Goal: Check status: Check status

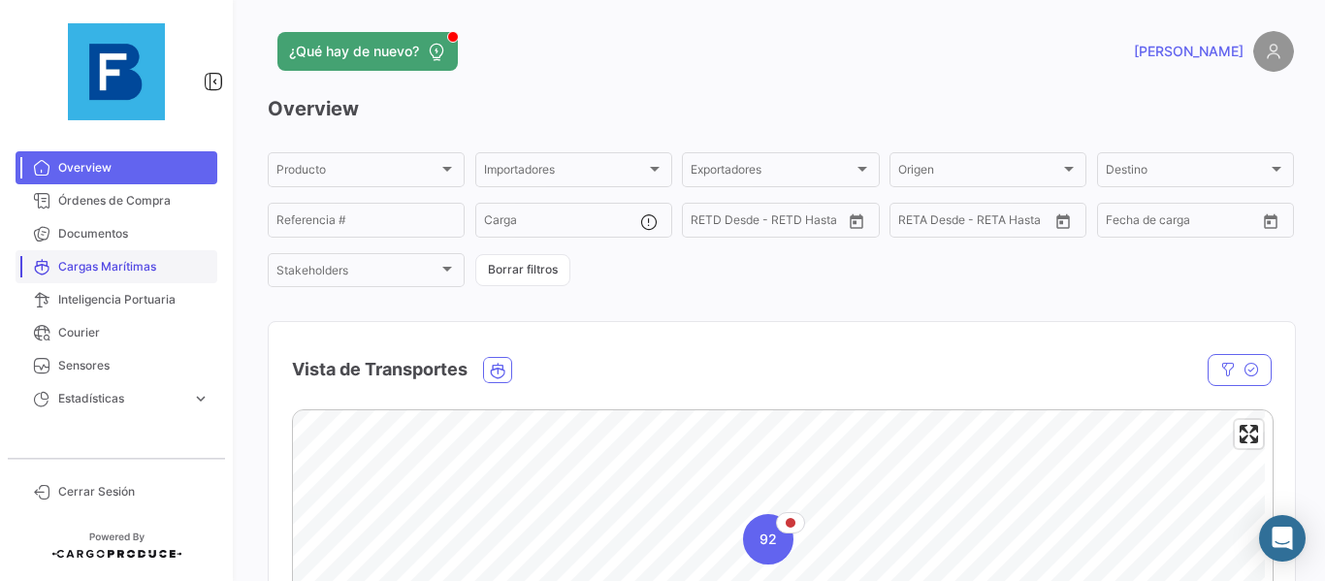
click at [140, 273] on span "Cargas Marítimas" at bounding box center [133, 266] width 151 height 17
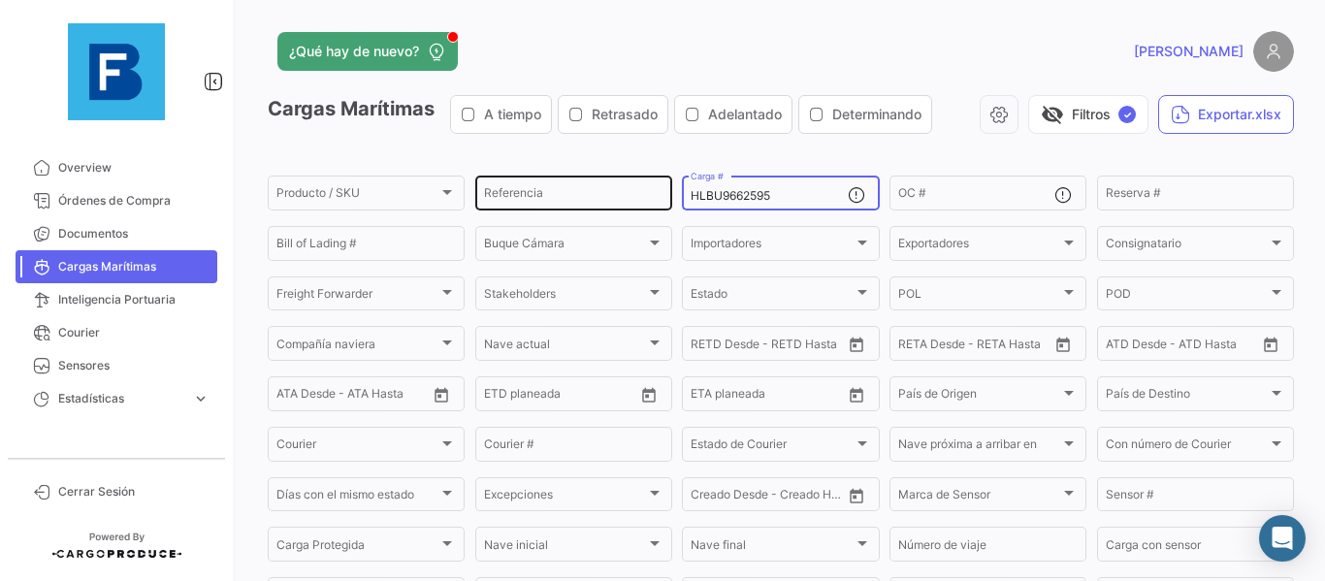
drag, startPoint x: 779, startPoint y: 193, endPoint x: 666, endPoint y: 191, distance: 112.5
click at [0, 0] on div "Producto / SKU Producto / SKU Referencia HLBU9662595 Carga # OC # Reserva # Bil…" at bounding box center [0, 0] width 0 height 0
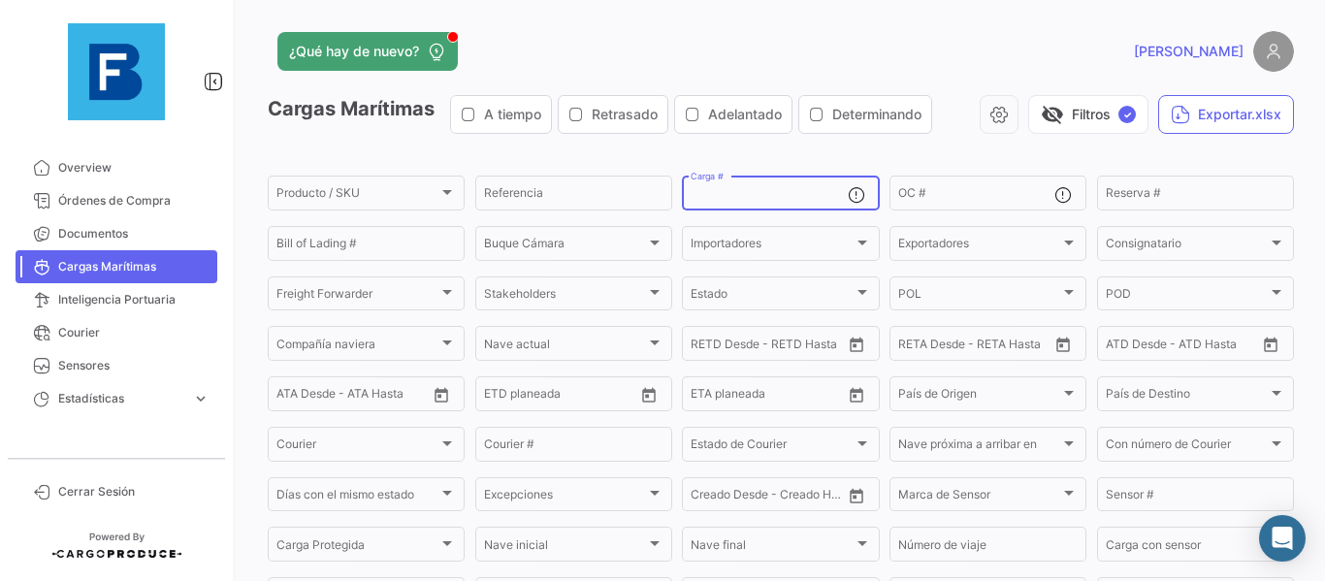
click at [870, 156] on app-list-header "Cargas Marítimas A tiempo Retrasado Adelantado Determinando visibility_off Filt…" at bounding box center [781, 380] width 1026 height 570
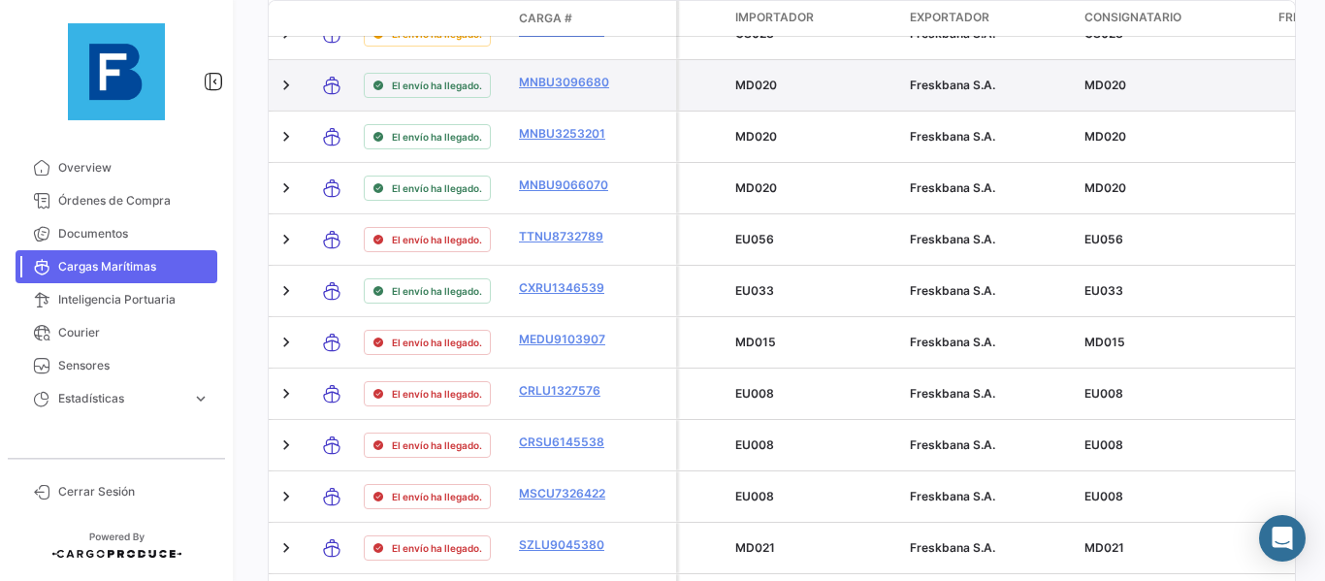
scroll to position [485, 0]
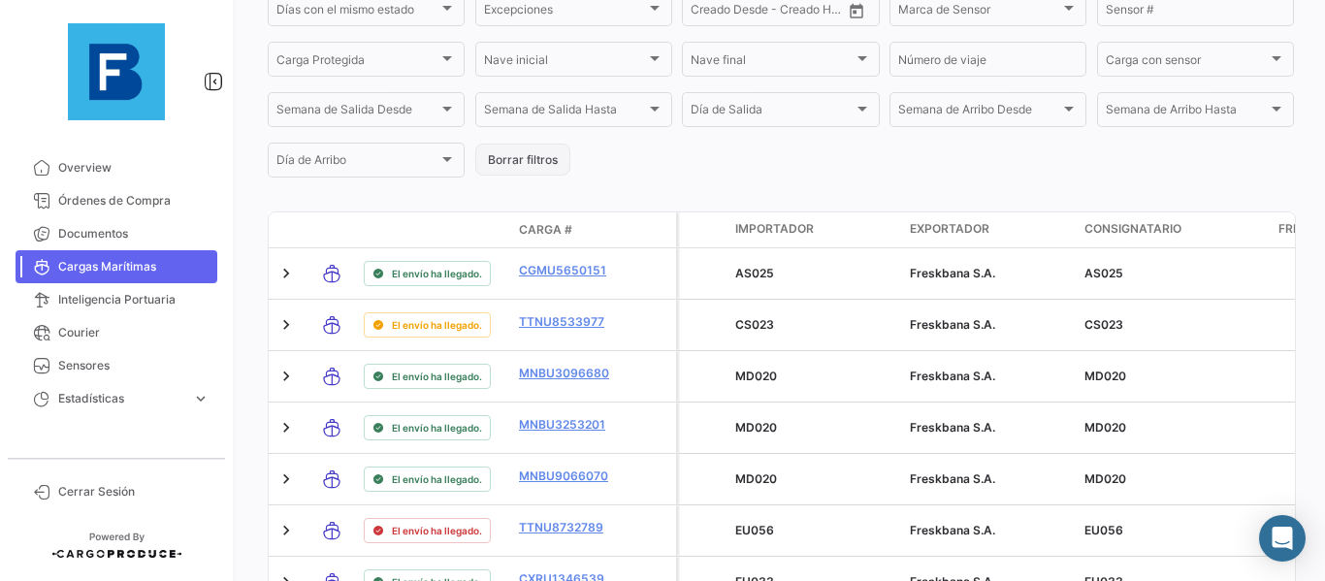
click at [538, 170] on button "Borrar filtros" at bounding box center [522, 160] width 95 height 32
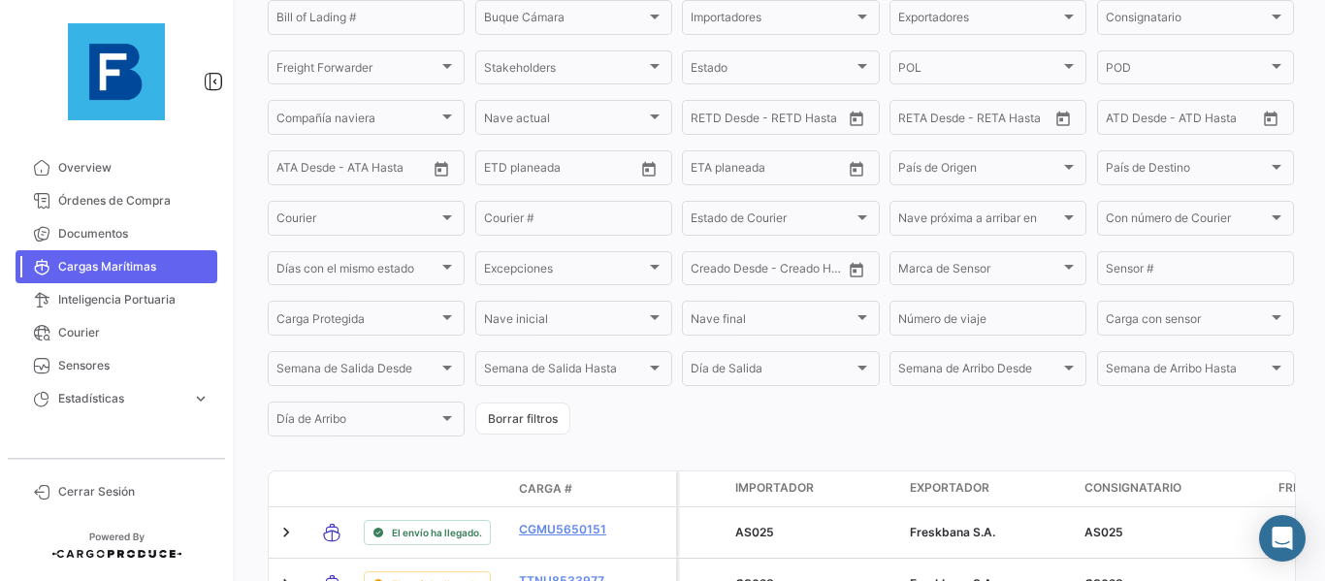
scroll to position [0, 0]
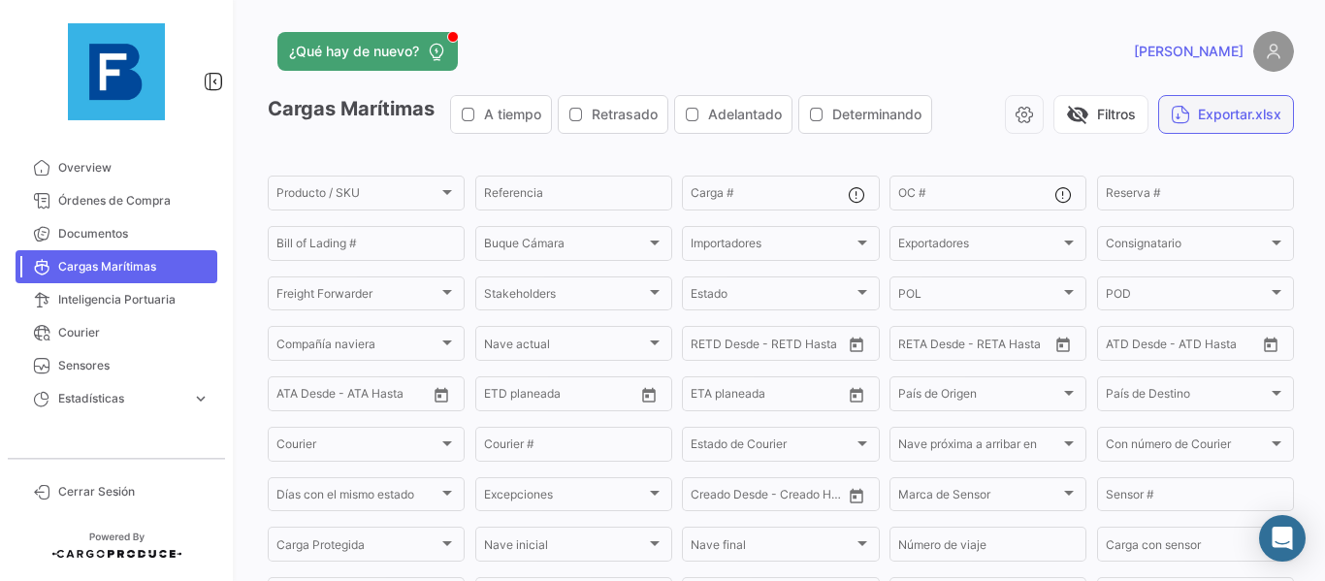
click at [1219, 120] on button "Exportar.xlsx" at bounding box center [1226, 114] width 136 height 39
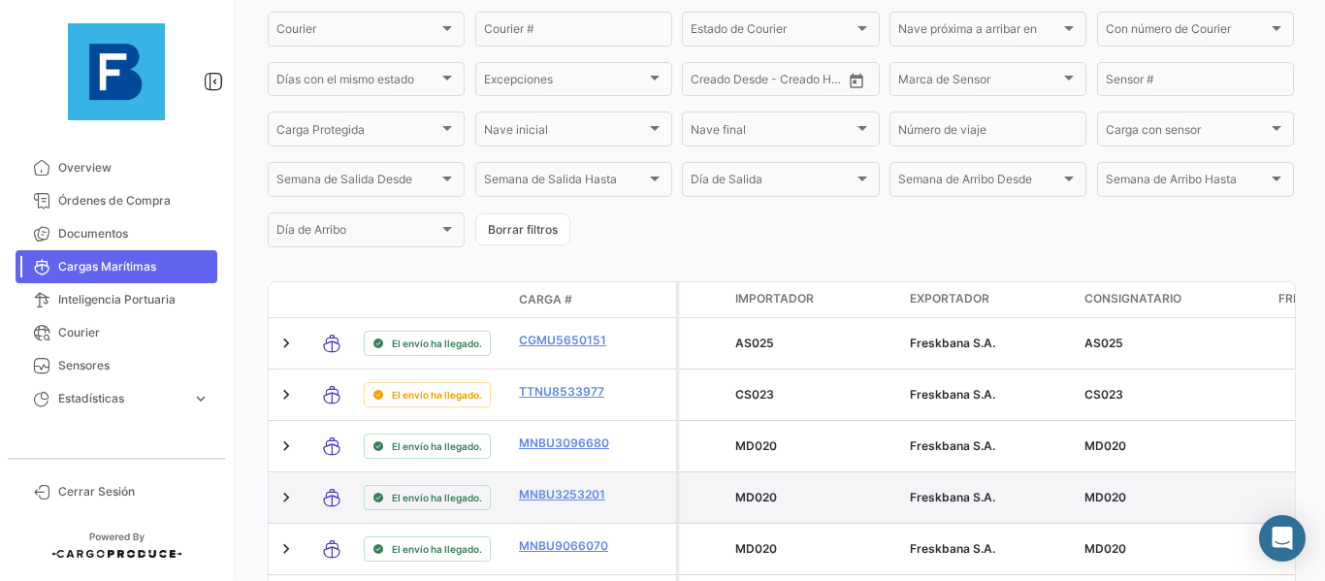
scroll to position [388, 0]
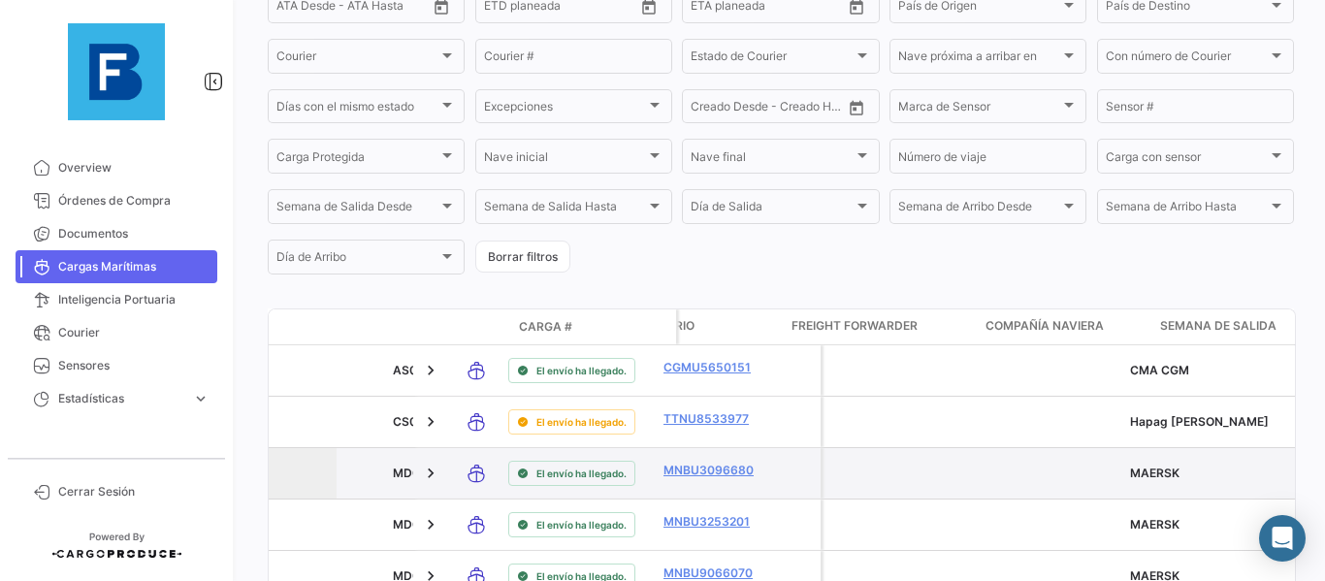
drag, startPoint x: 812, startPoint y: 468, endPoint x: 894, endPoint y: 472, distance: 82.5
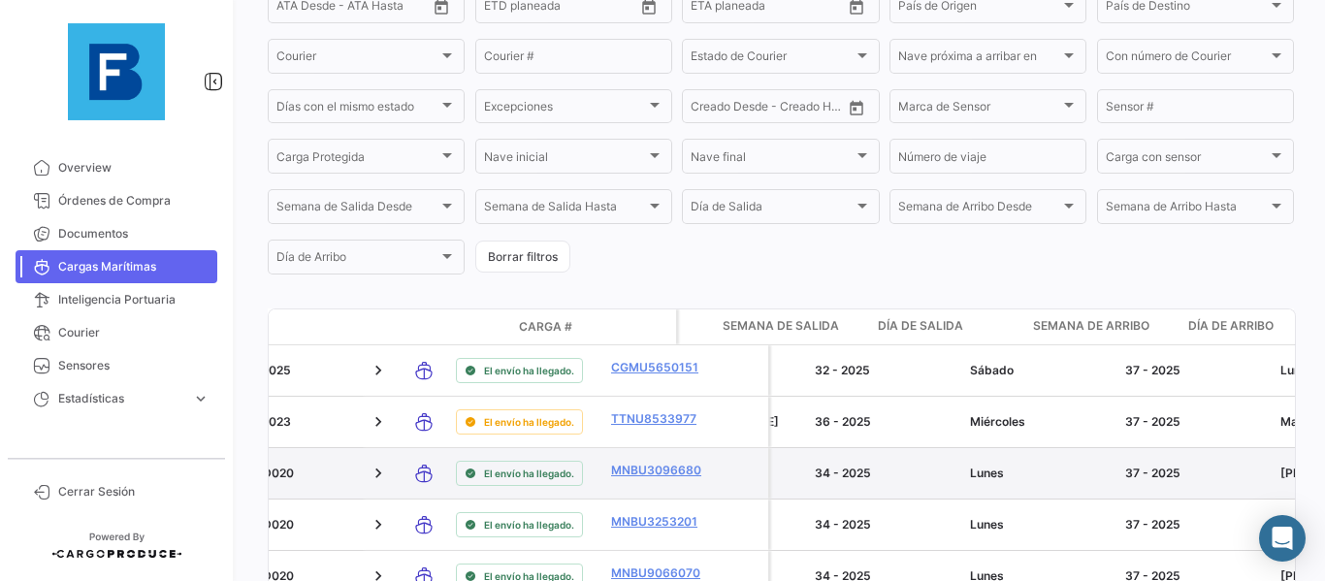
scroll to position [0, 977]
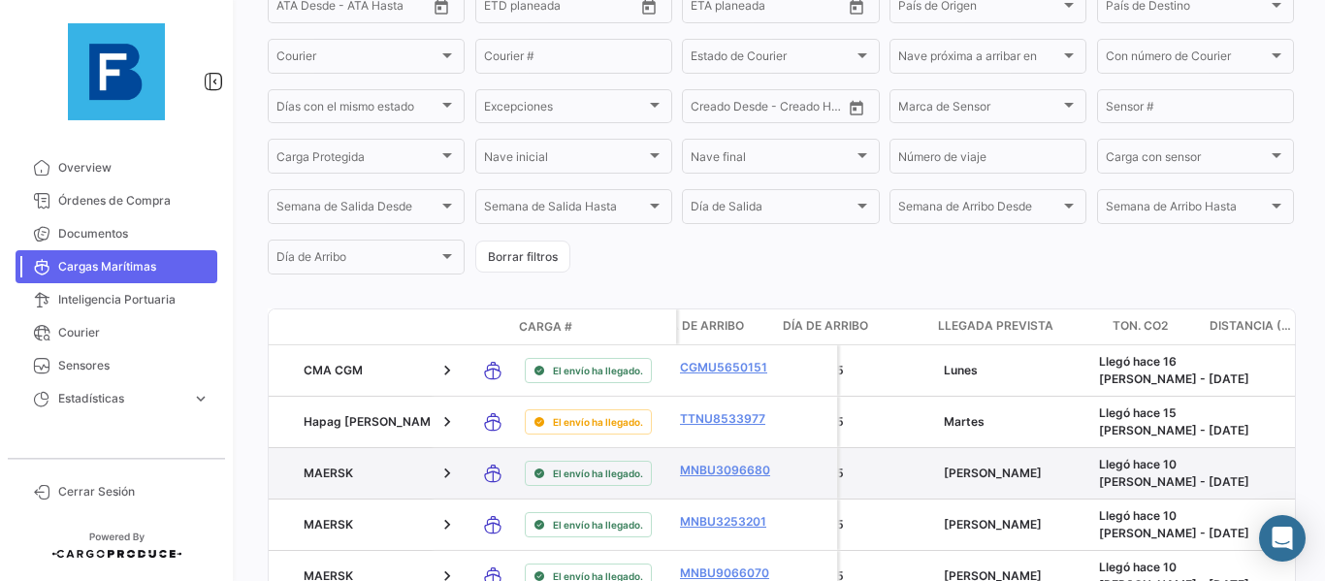
drag, startPoint x: 942, startPoint y: 482, endPoint x: 995, endPoint y: 478, distance: 53.5
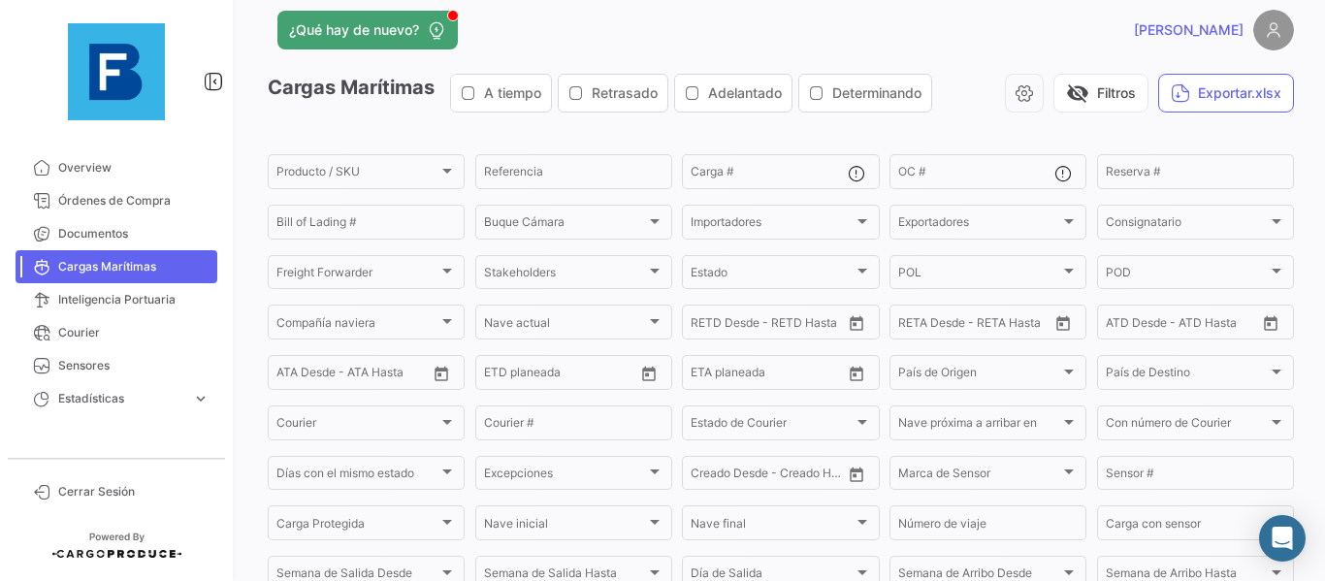
scroll to position [0, 0]
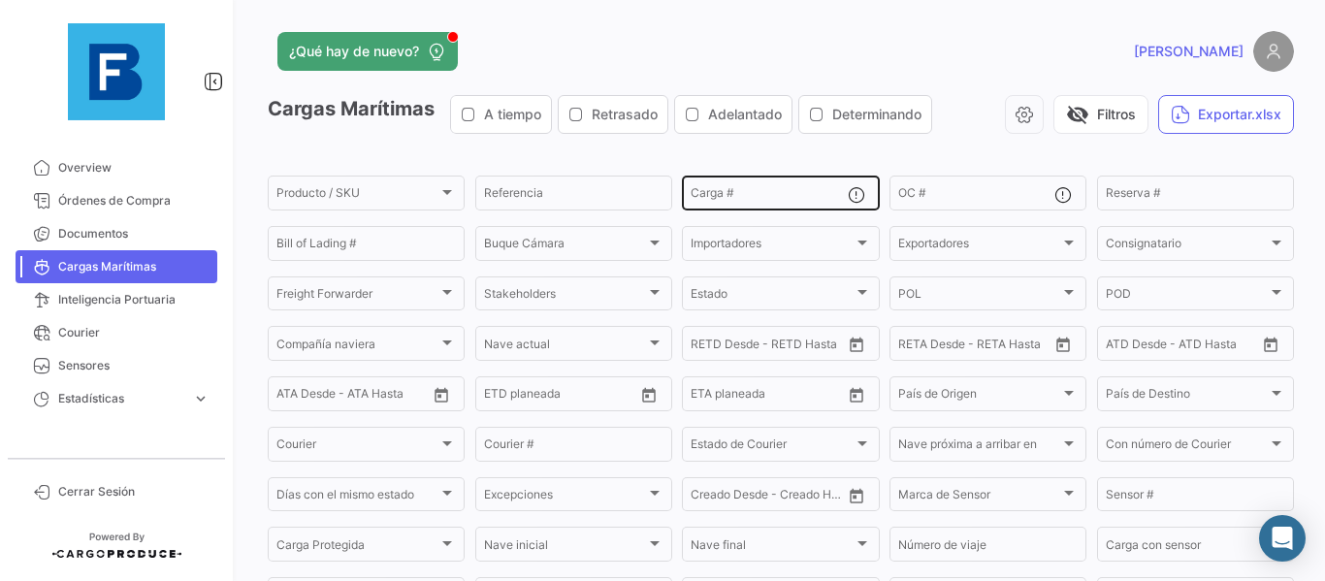
click at [739, 195] on input "Carga #" at bounding box center [769, 196] width 156 height 14
paste input "TRIU8879584"
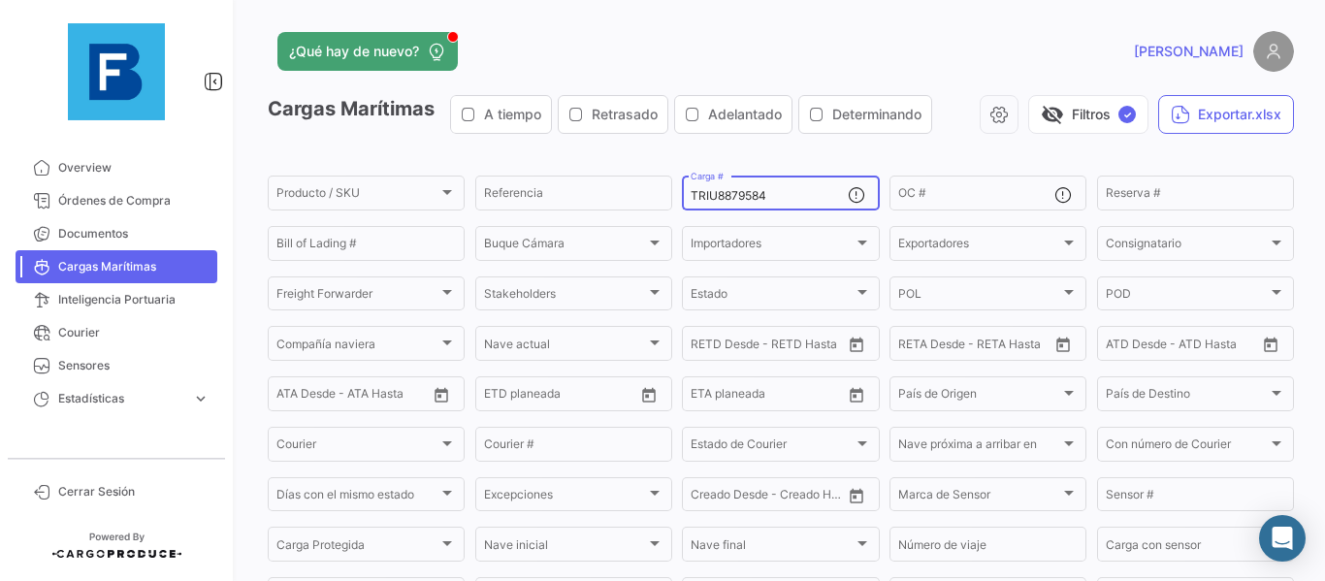
click at [813, 201] on input "TRIU8879584" at bounding box center [769, 196] width 156 height 14
drag, startPoint x: 808, startPoint y: 194, endPoint x: 635, endPoint y: 200, distance: 172.7
click at [0, 0] on div "Producto / SKU Producto / SKU Referencia TRIU8879584 Carga # OC # Reserva # Bil…" at bounding box center [0, 0] width 0 height 0
paste input "MNBU0650041 NO GESU9574426 TRIU8493924 TTNU8225850 TTNU8347735 MNBU4005555 TEMU…"
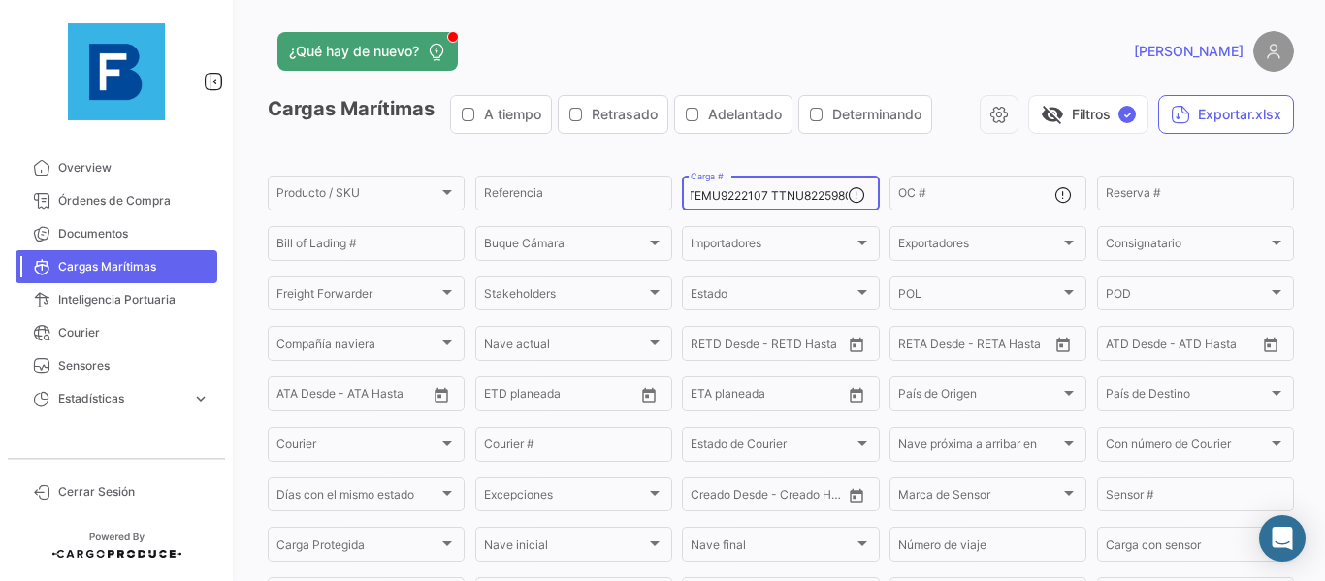
type input "TRIU8879584 MNBU0650041 NO GESU9574426 TRIU8493924 TTNU8225850 TTNU8347735 MNBU…"
click at [851, 163] on app-list-header "Cargas Marítimas A tiempo Retrasado Adelantado Determinando visibility_off Filt…" at bounding box center [781, 380] width 1026 height 570
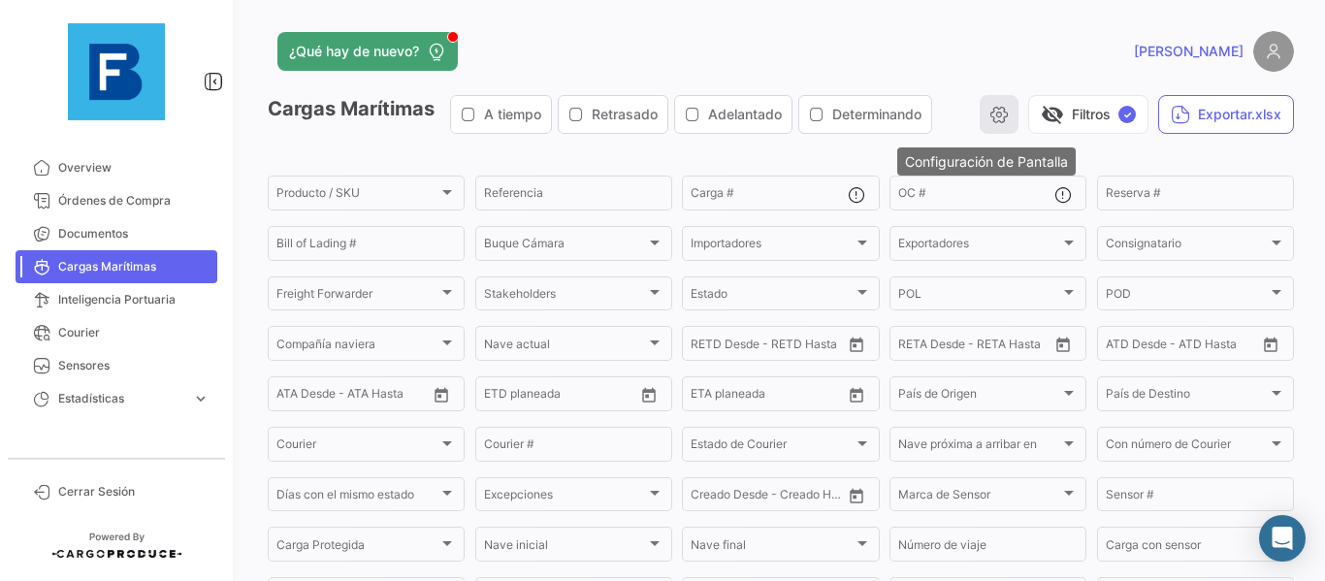
click at [989, 112] on icon "button" at bounding box center [998, 114] width 19 height 19
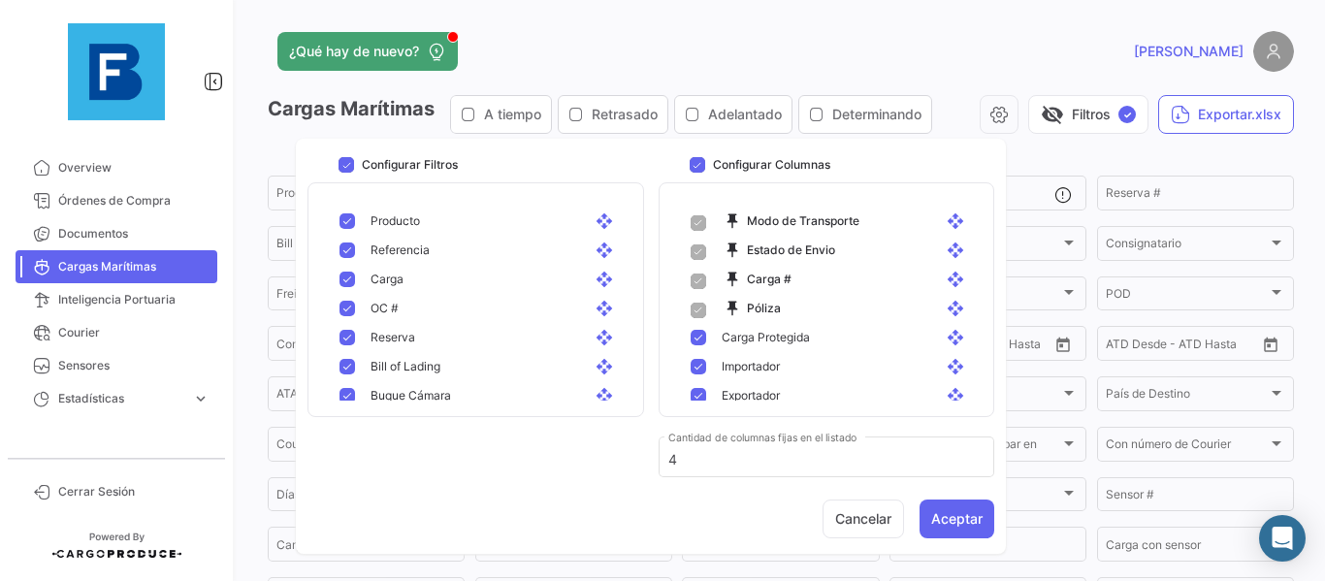
click at [1168, 153] on app-list-header "Cargas Marítimas A tiempo Retrasado Adelantado Determinando visibility_off Filt…" at bounding box center [781, 380] width 1026 height 570
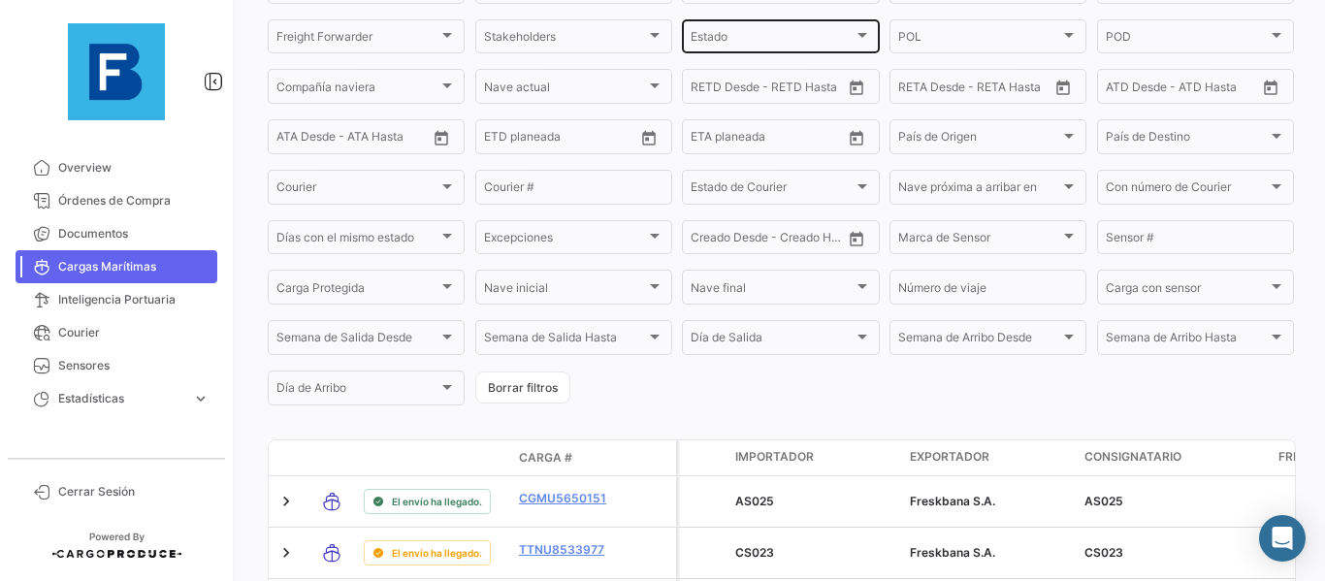
scroll to position [291, 0]
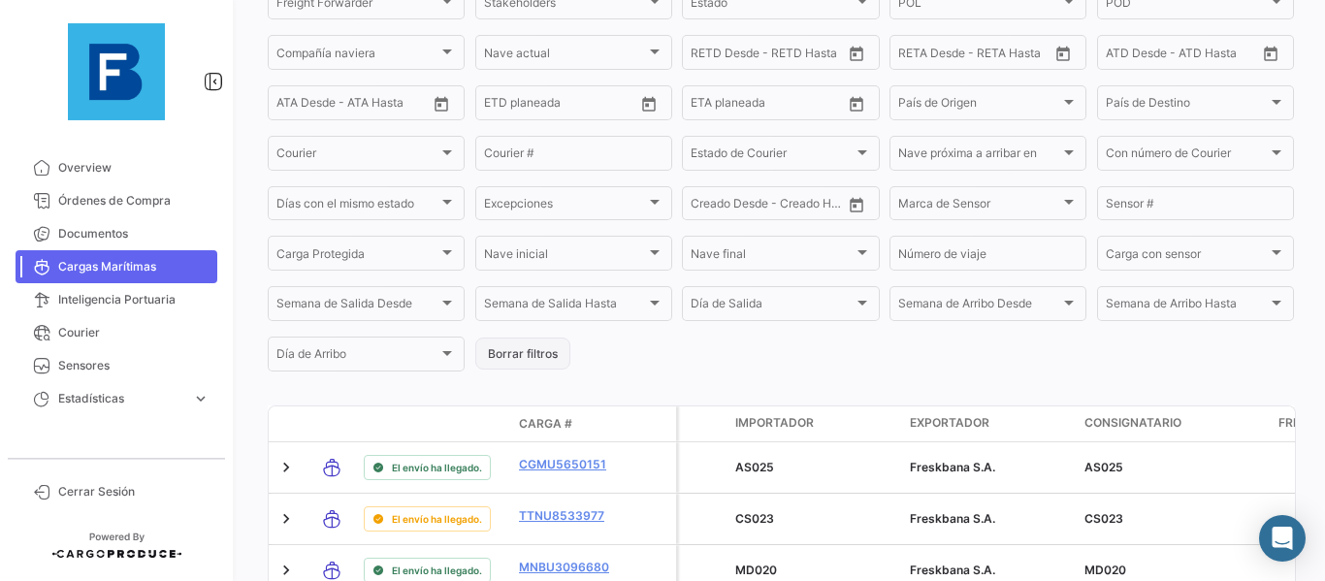
click at [482, 353] on button "Borrar filtros" at bounding box center [522, 353] width 95 height 32
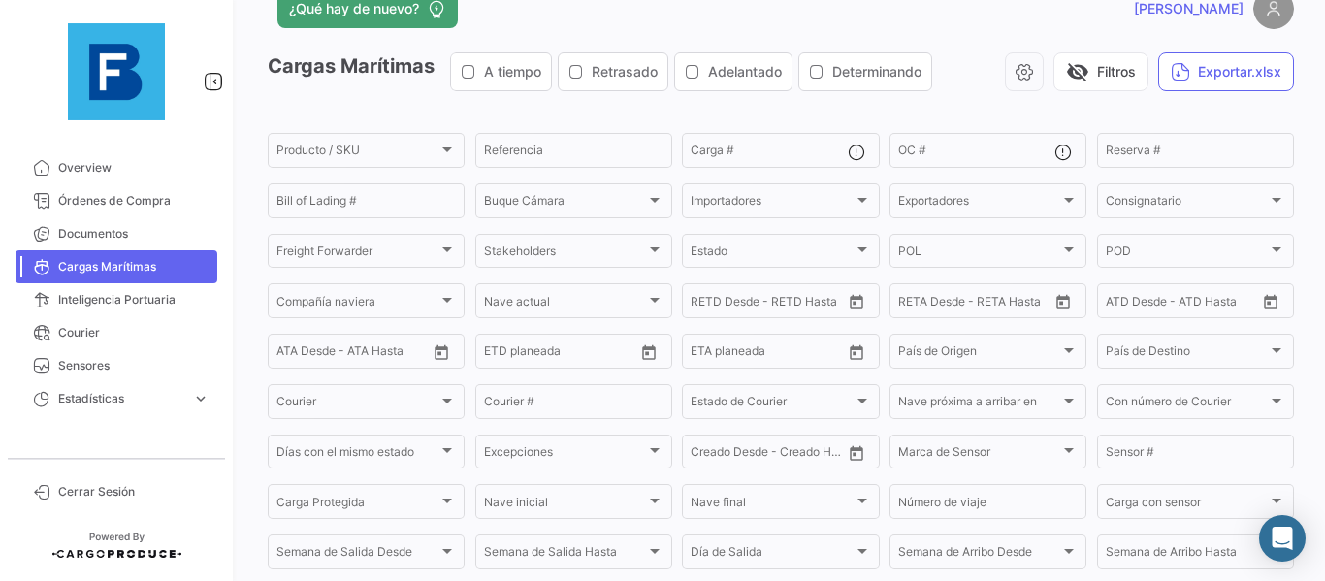
scroll to position [0, 0]
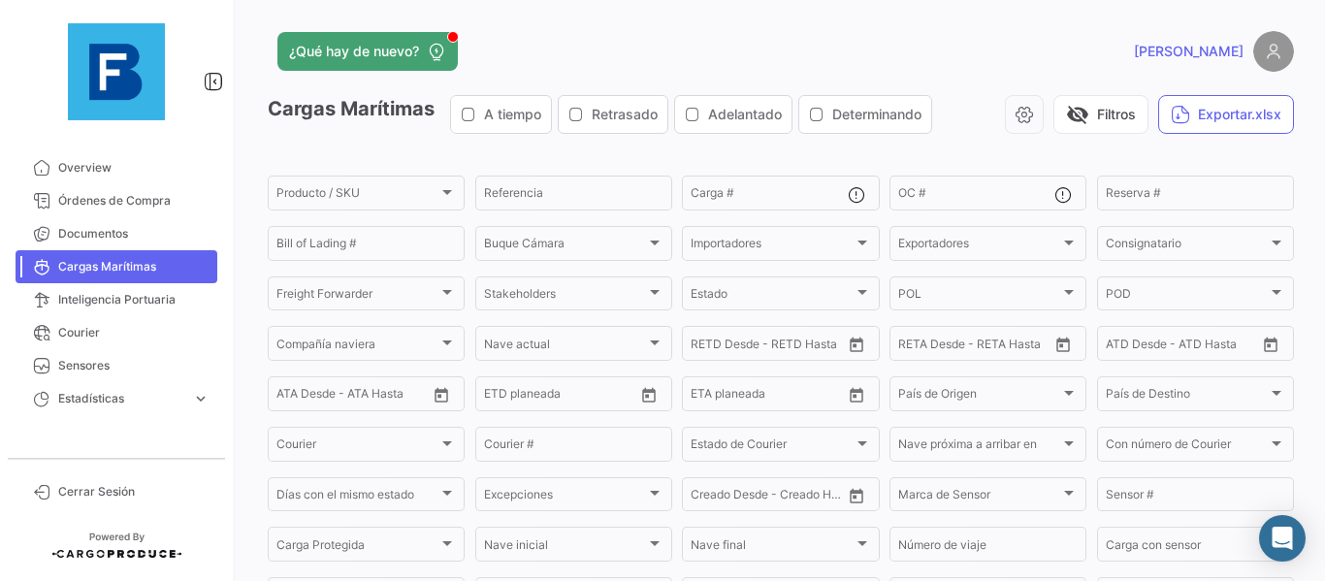
click at [730, 140] on div "Cargas Marítimas A tiempo Retrasado Adelantado Determinando visibility_off Filt…" at bounding box center [781, 122] width 1026 height 54
click at [707, 49] on div "¿Qué hay de nuevo?" at bounding box center [550, 51] width 564 height 39
click at [617, 67] on div "¿Qué hay de nuevo?" at bounding box center [550, 51] width 564 height 39
click at [727, 191] on input "Carga #" at bounding box center [769, 196] width 156 height 14
paste input "TRIU8879584"
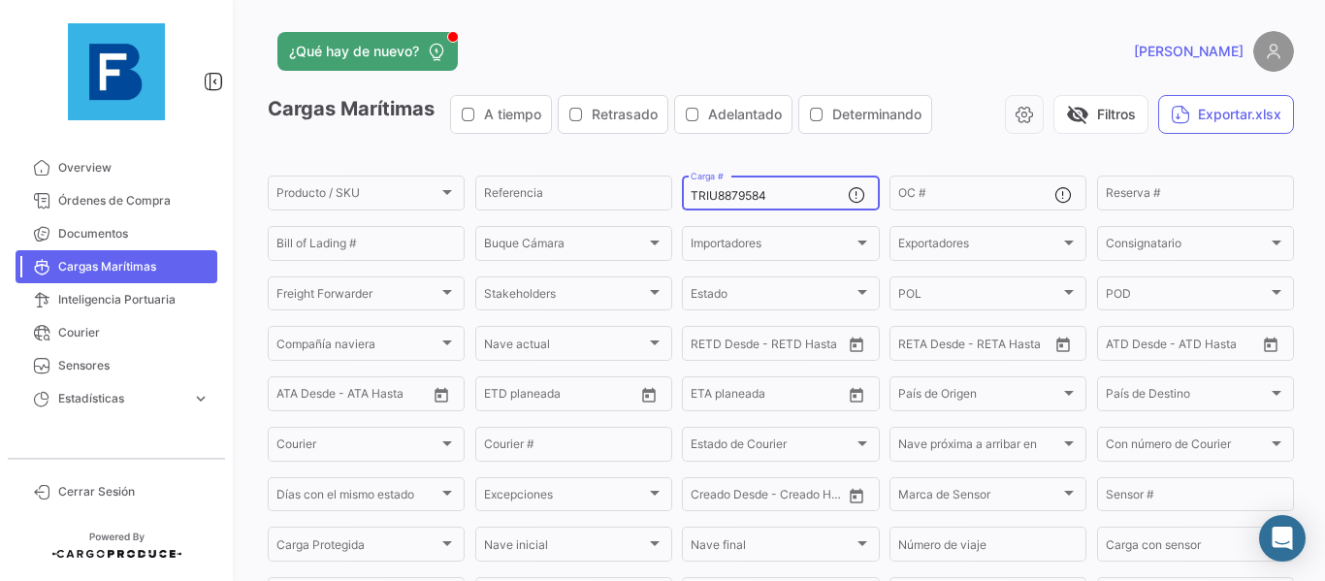
type input "TRIU8879584"
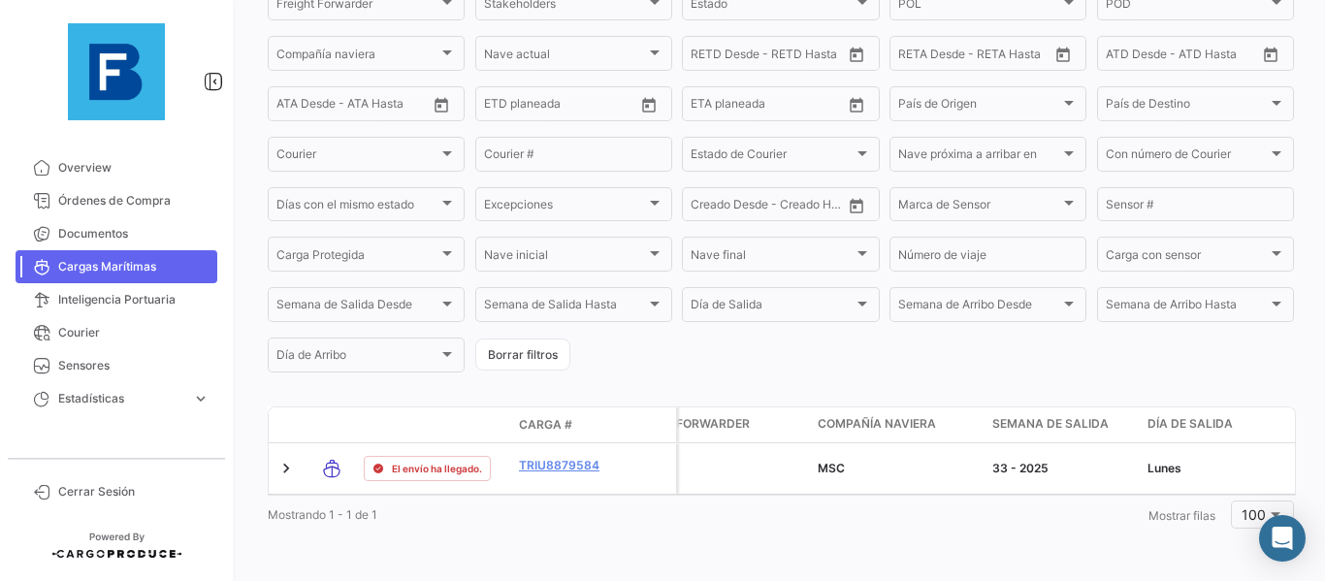
scroll to position [305, 0]
click at [531, 346] on button "Borrar filtros" at bounding box center [522, 354] width 95 height 32
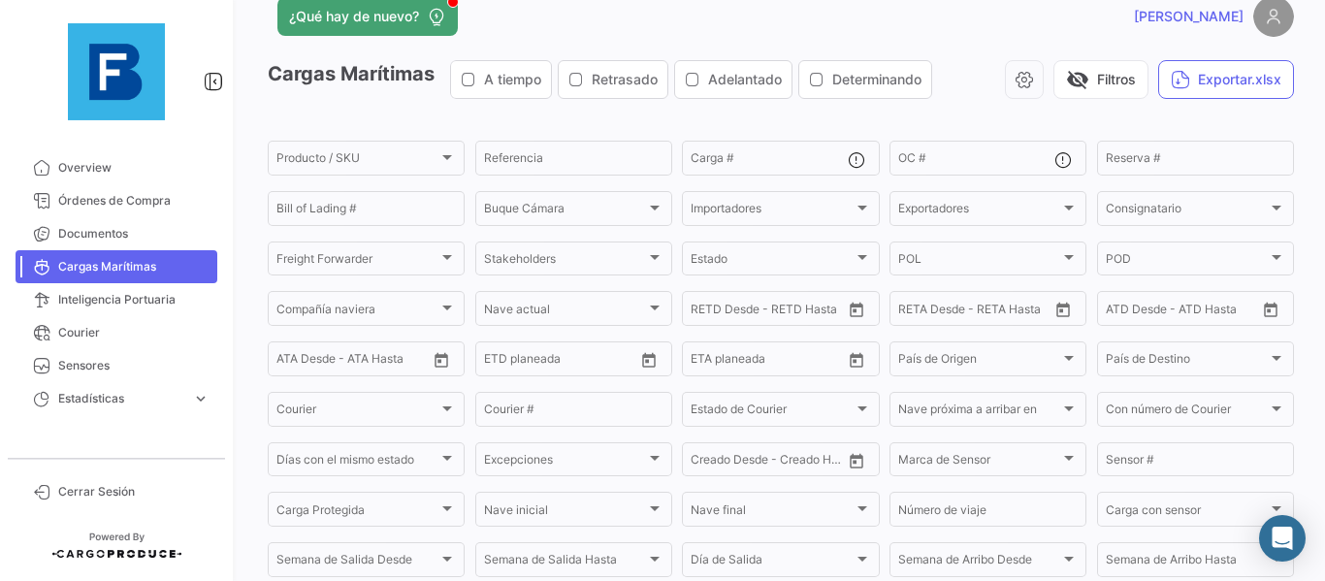
scroll to position [0, 0]
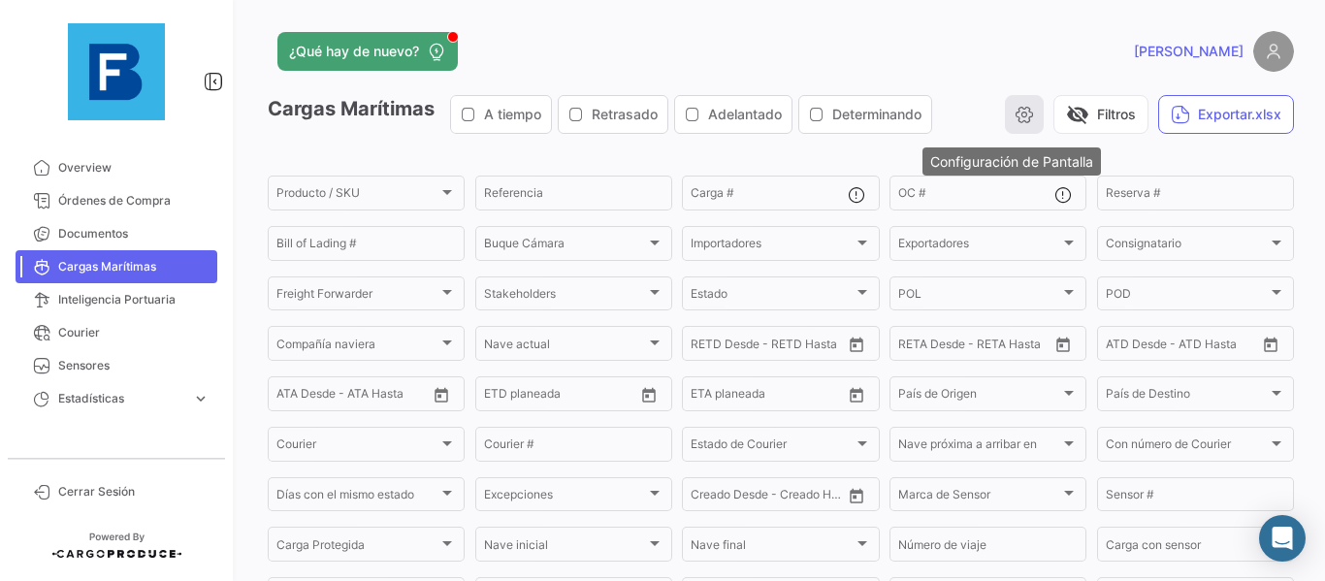
click at [1016, 131] on button "button" at bounding box center [1024, 114] width 39 height 39
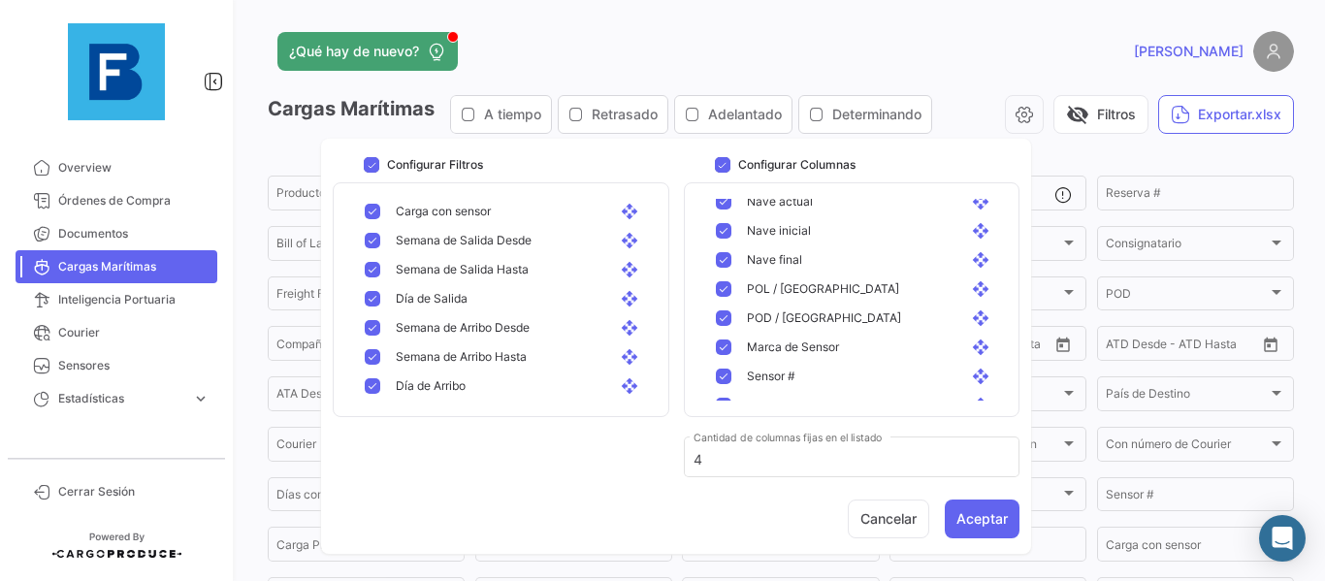
scroll to position [1406, 0]
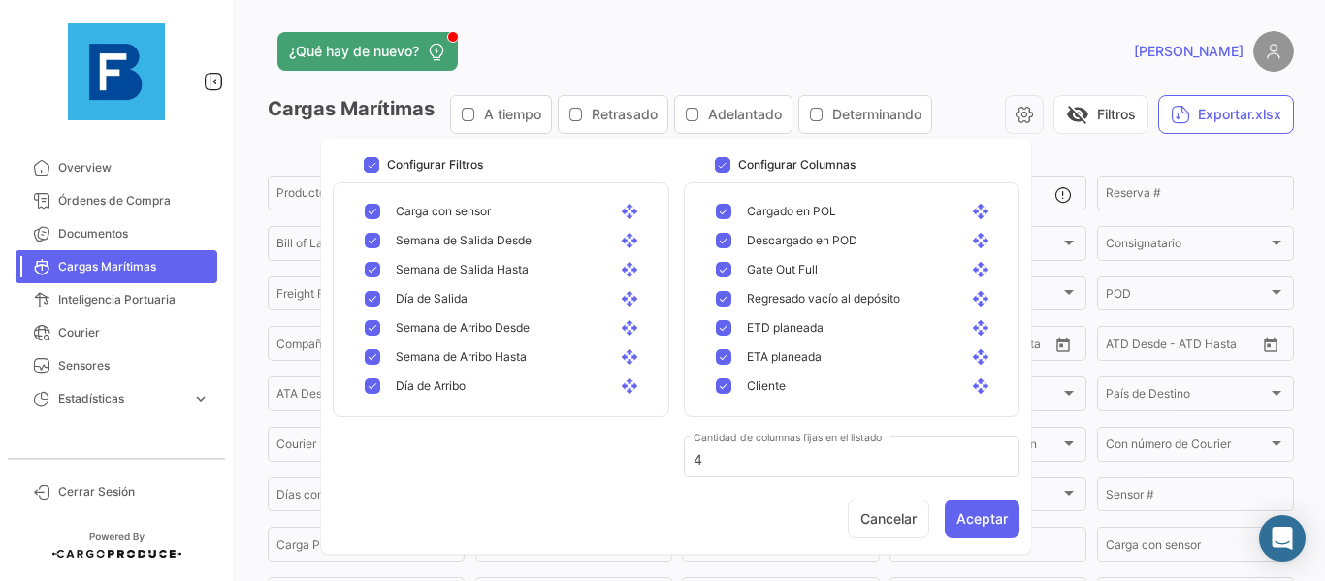
click at [1076, 147] on div "Cargas Marítimas A tiempo Retrasado Adelantado Determinando visibility_off Filt…" at bounding box center [781, 122] width 1026 height 54
